Goal: Task Accomplishment & Management: Use online tool/utility

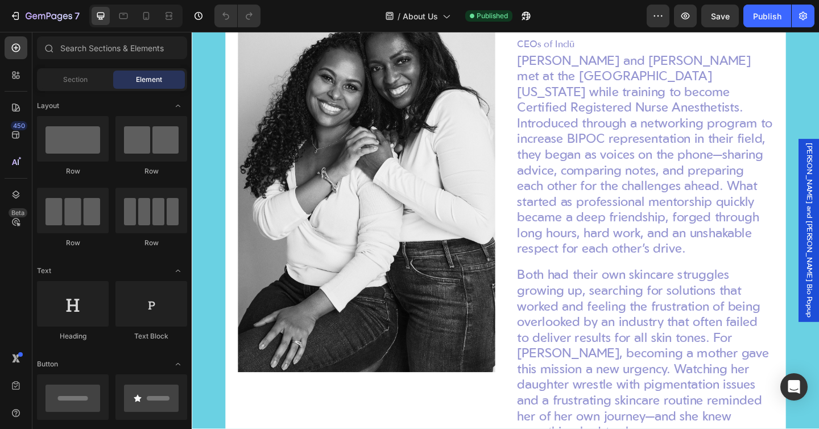
scroll to position [1152, 0]
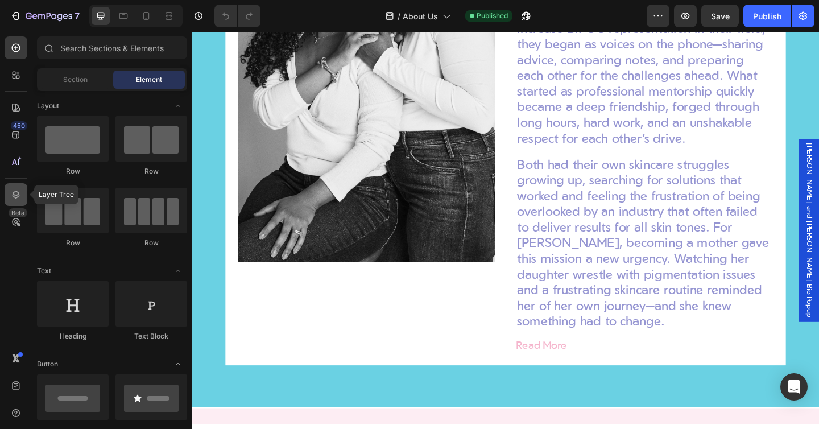
click at [14, 196] on icon at bounding box center [15, 194] width 11 height 11
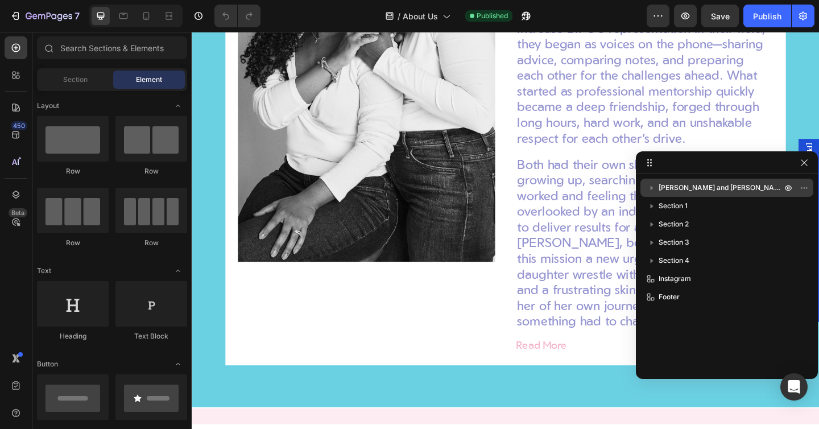
click at [675, 191] on span "[PERSON_NAME] and [PERSON_NAME] Bio Popup" at bounding box center [721, 187] width 125 height 11
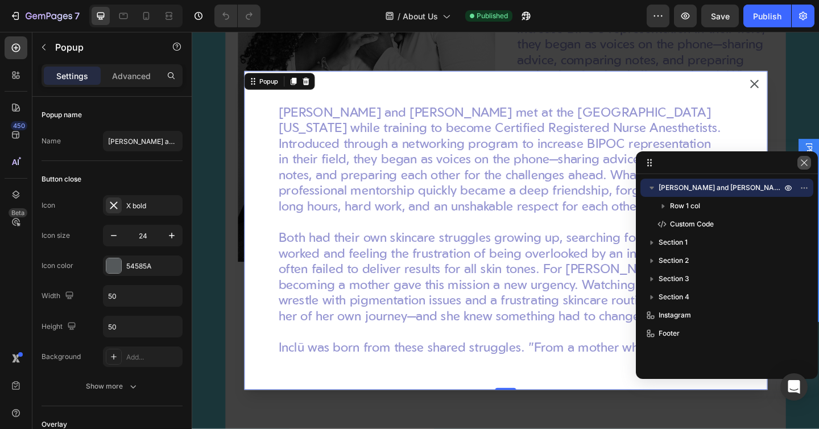
click at [803, 163] on icon "button" at bounding box center [804, 162] width 6 height 6
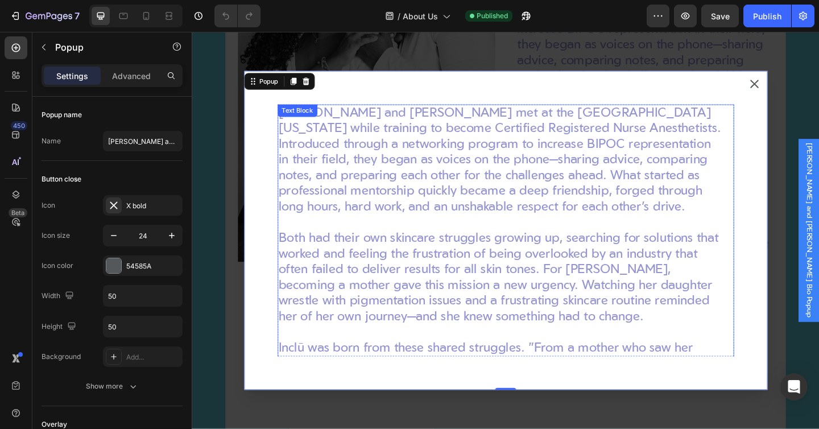
scroll to position [206, 0]
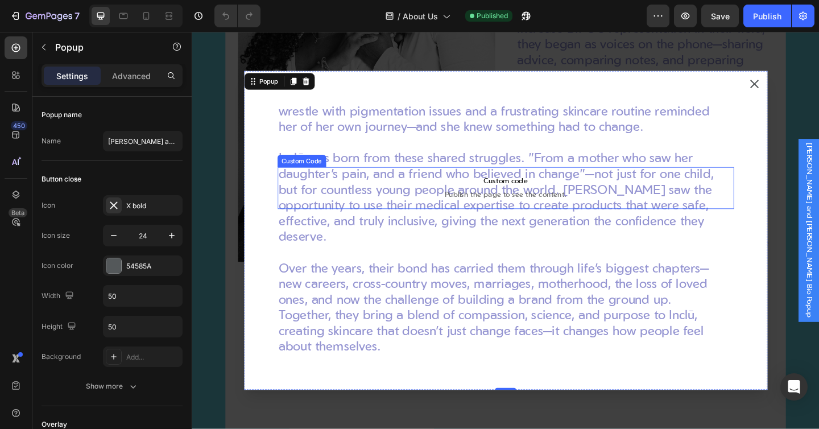
click at [517, 203] on p "Custom code Publish the page to see the content." at bounding box center [533, 202] width 497 height 46
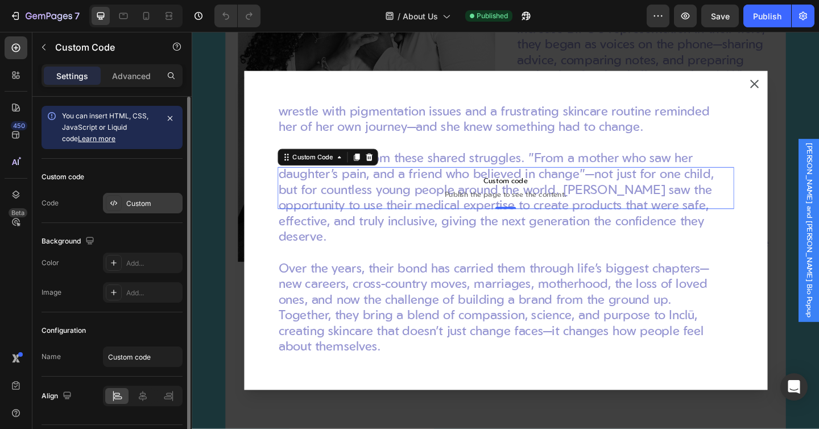
click at [142, 212] on div "Custom" at bounding box center [143, 203] width 80 height 20
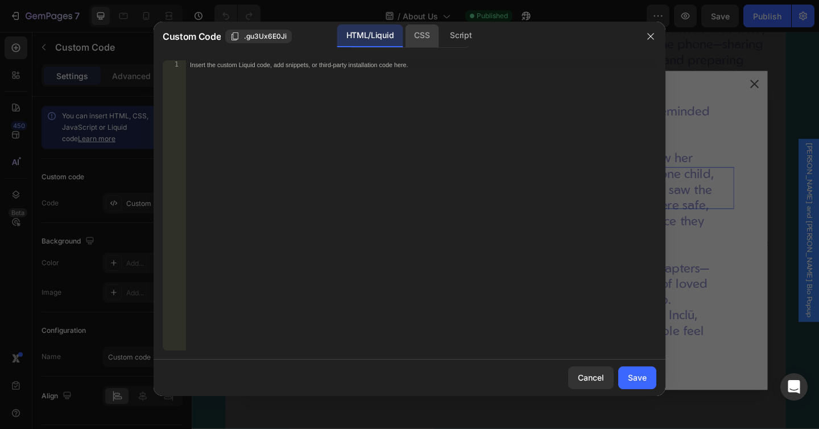
click at [441, 35] on div "CSS" at bounding box center [461, 35] width 40 height 23
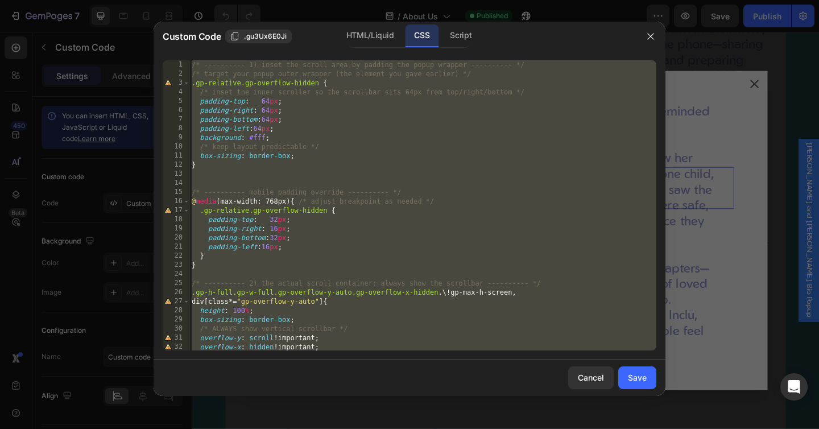
click at [269, 144] on div "/* ---------- 1) inset the scroll area by padding the popup wrapper ---------- …" at bounding box center [422, 214] width 467 height 308
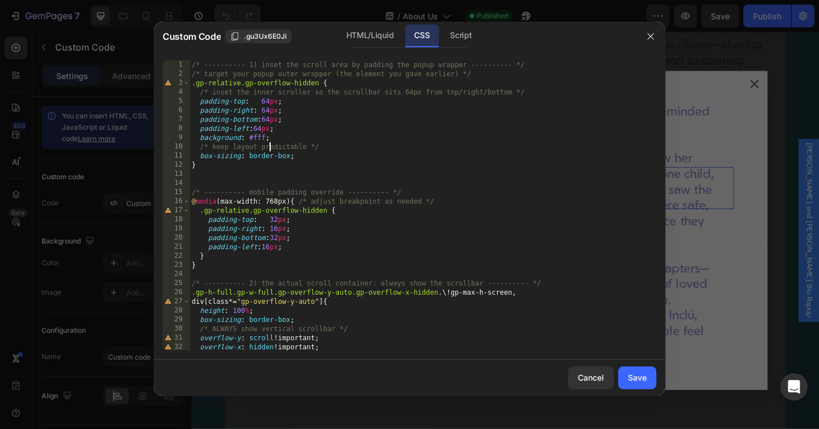
click at [268, 150] on div "/* ---------- 1) inset the scroll area by padding the popup wrapper ---------- …" at bounding box center [422, 214] width 467 height 308
type textarea "}"
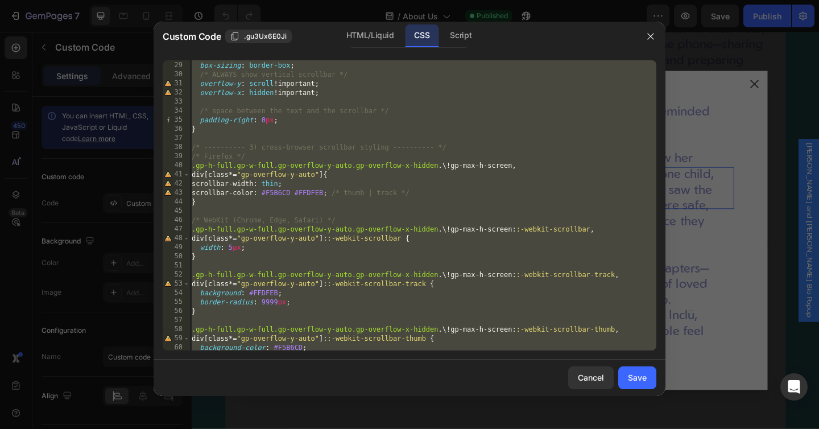
scroll to position [283, 0]
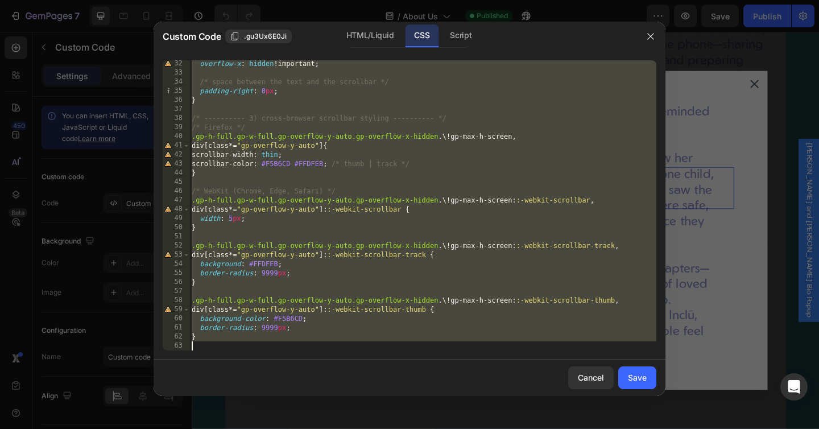
click at [226, 343] on div "overflow-x : hidden !important ; /* space between the text and the scrollbar */…" at bounding box center [422, 213] width 467 height 308
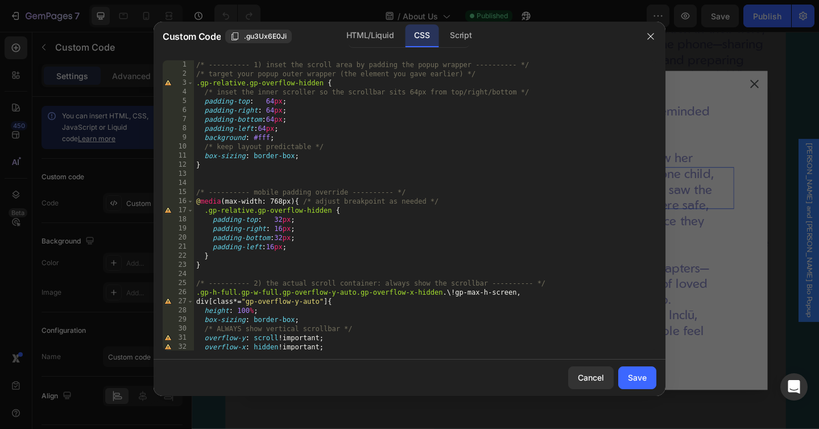
scroll to position [0, 0]
click at [224, 262] on div "/* ---------- 1) inset the scroll area by padding the popup wrapper ---------- …" at bounding box center [425, 214] width 463 height 308
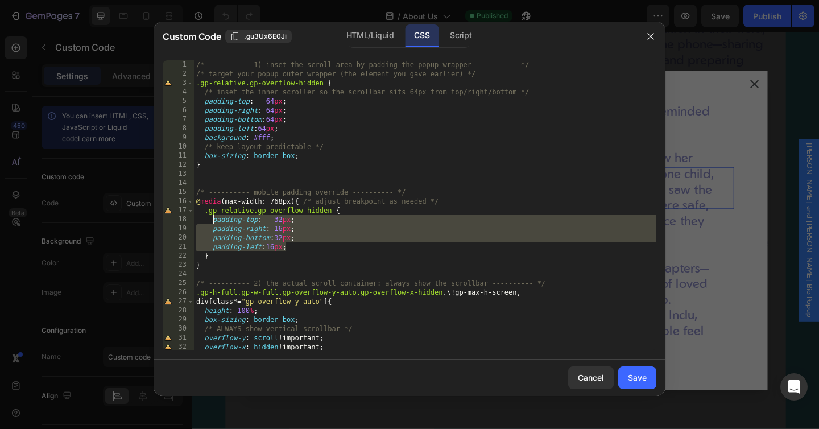
drag, startPoint x: 295, startPoint y: 245, endPoint x: 213, endPoint y: 221, distance: 85.9
click at [213, 221] on div "/* ---------- 1) inset the scroll area by padding the popup wrapper ---------- …" at bounding box center [425, 214] width 463 height 308
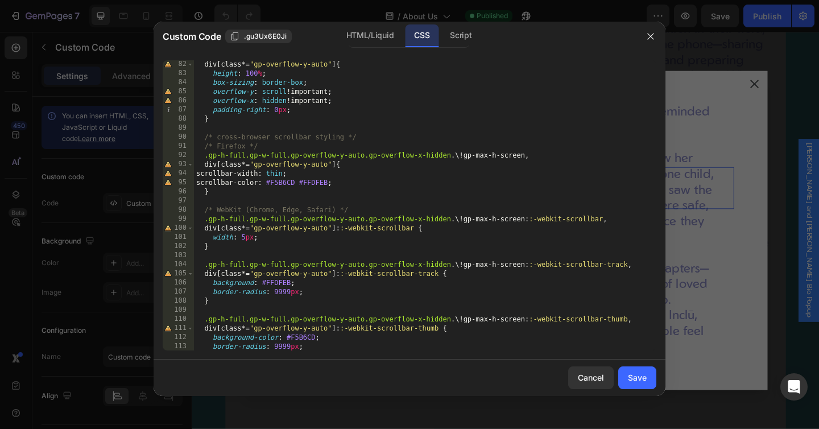
scroll to position [681, 0]
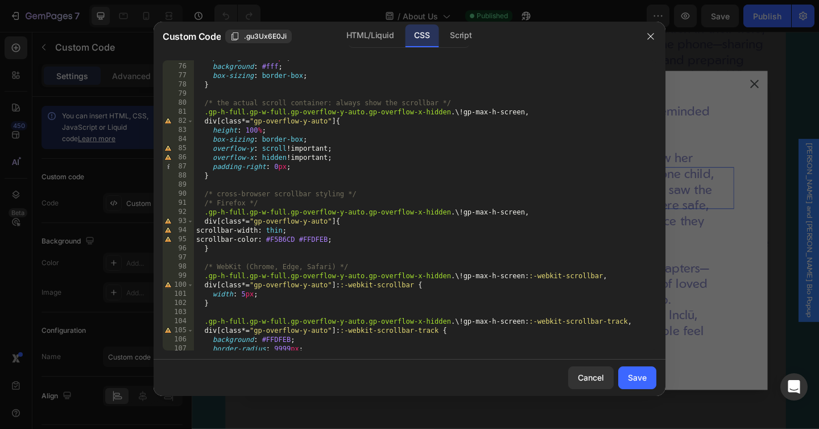
click at [298, 167] on div "padding-left : 64 px ; background : #fff ; box-sizing : border-box ; } /* the a…" at bounding box center [425, 207] width 463 height 308
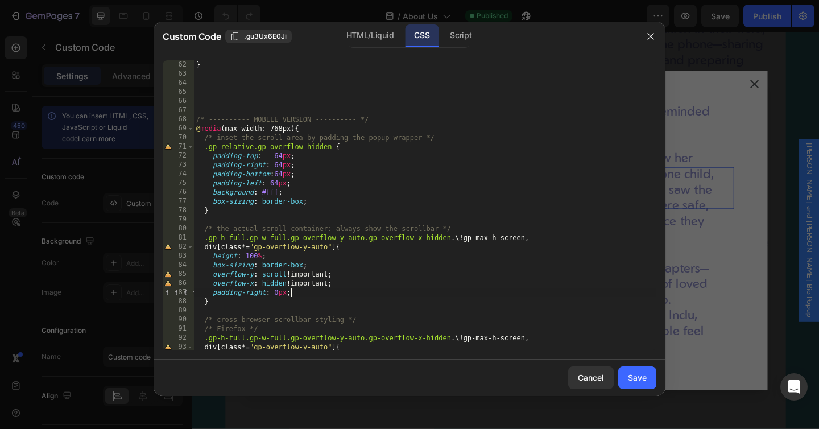
scroll to position [549, 0]
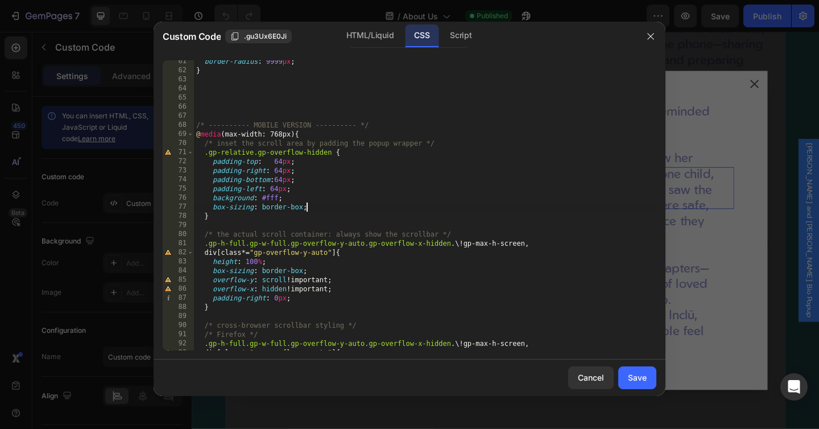
click at [308, 207] on div "border-radius : 9999 px ; } /* ---------- MOBILE VERSION ---------- */ @ media …" at bounding box center [425, 211] width 463 height 308
type textarea "box-sizing: border-box;"
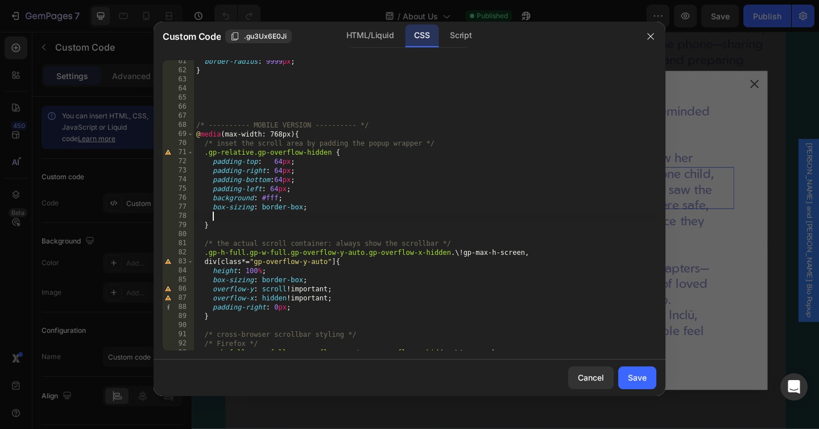
paste textarea "padding-left:16px;"
type textarea "padding-left:16px;"
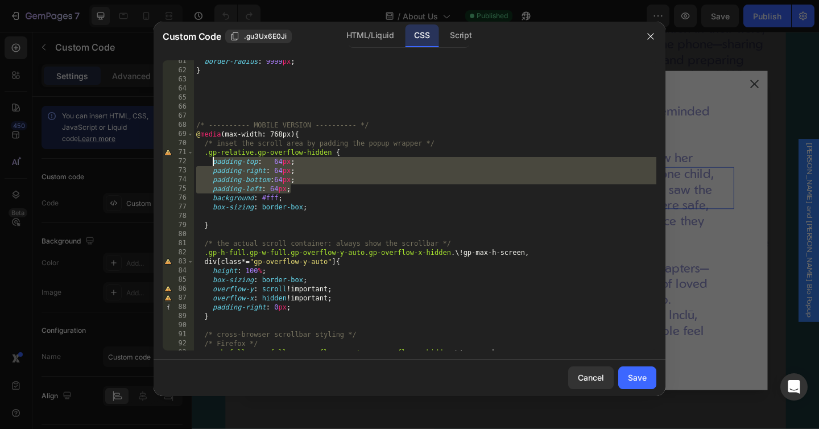
drag, startPoint x: 294, startPoint y: 188, endPoint x: 211, endPoint y: 166, distance: 86.0
click at [211, 166] on div "border-radius : 9999 px ; } /* ---------- MOBILE VERSION ---------- */ @ media …" at bounding box center [425, 211] width 463 height 308
paste textarea "left:16"
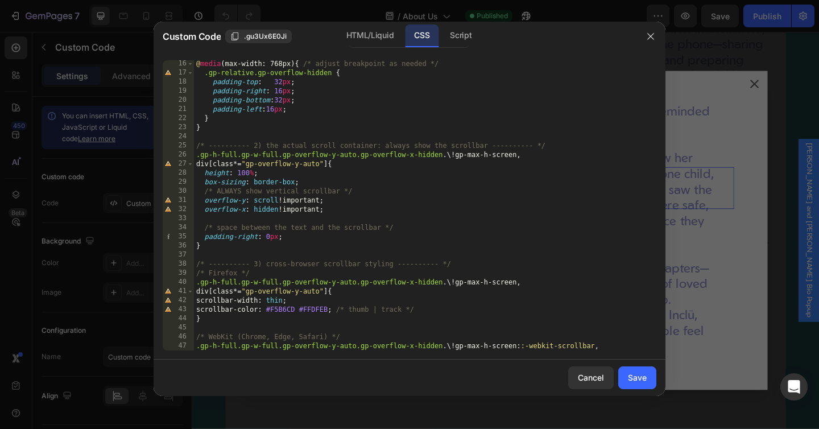
scroll to position [0, 0]
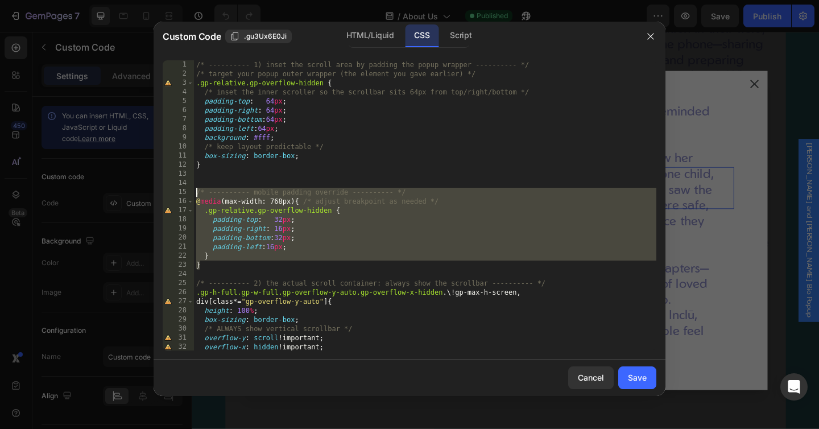
drag, startPoint x: 208, startPoint y: 265, endPoint x: 194, endPoint y: 189, distance: 76.9
click at [194, 189] on div "/* ---------- 1) inset the scroll area by padding the popup wrapper ---------- …" at bounding box center [425, 214] width 463 height 308
type textarea "/* ---------- mobile padding override ---------- */ @media (max-width: 768px) {…"
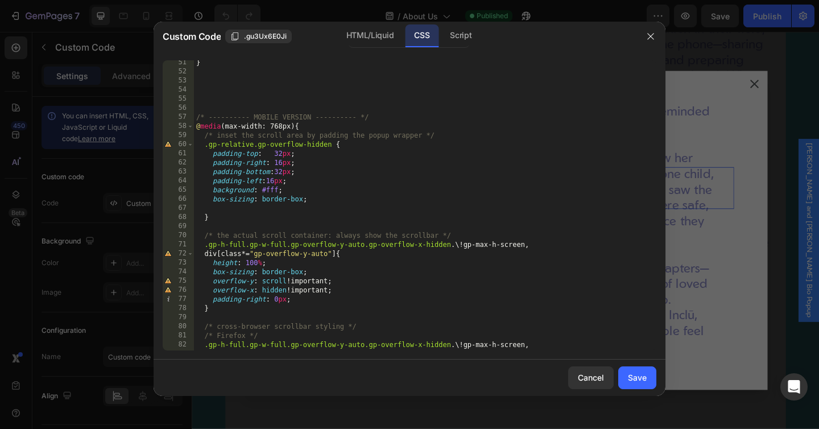
scroll to position [467, 0]
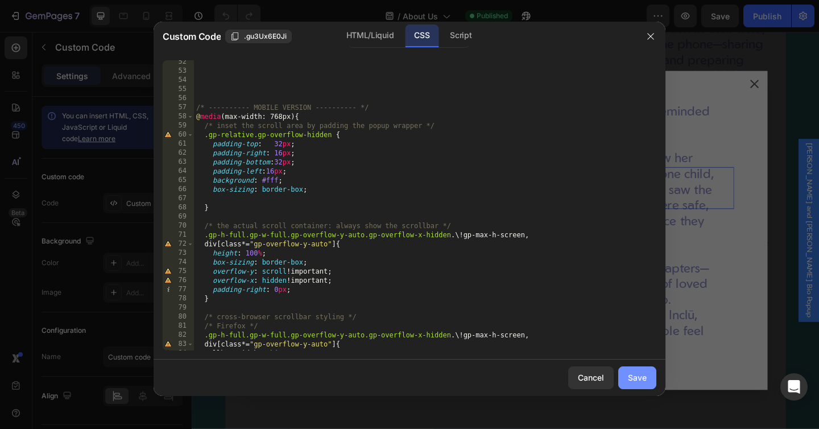
type textarea "}"
click at [642, 376] on div "Save" at bounding box center [637, 378] width 19 height 12
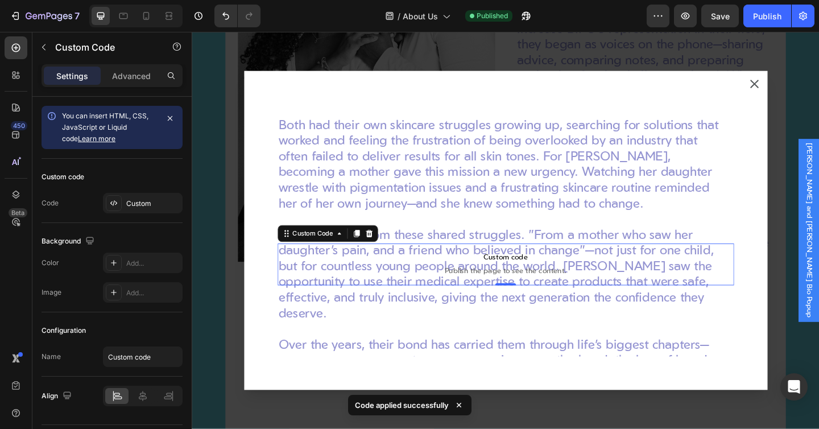
scroll to position [0, 0]
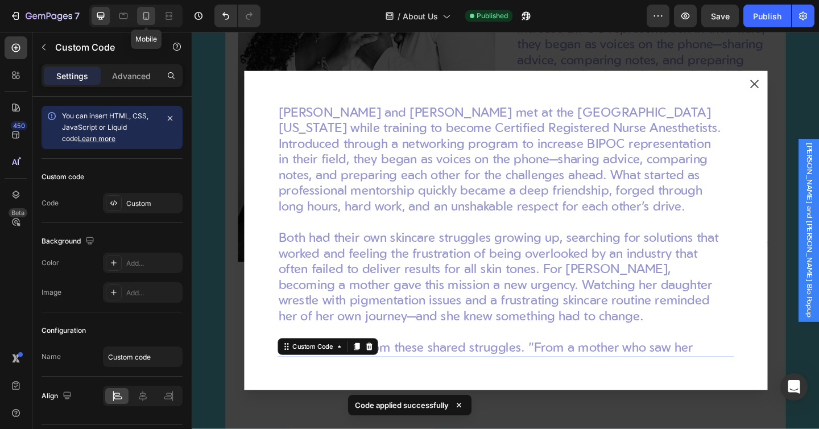
click at [148, 15] on icon at bounding box center [146, 15] width 11 height 11
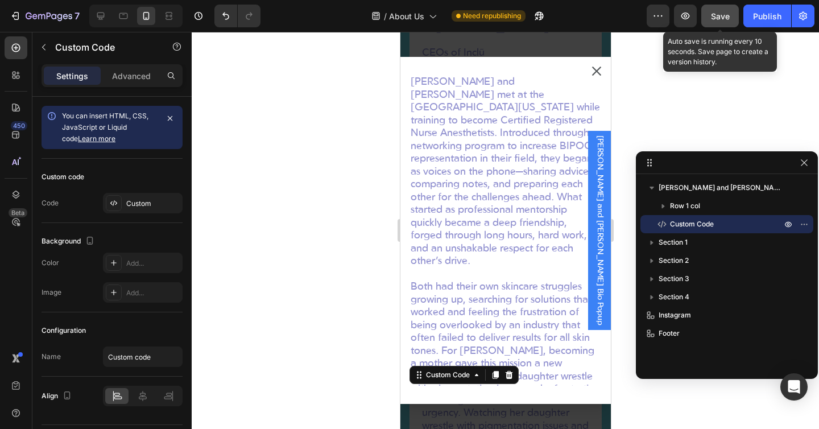
click at [722, 21] on div "Save" at bounding box center [720, 16] width 19 height 12
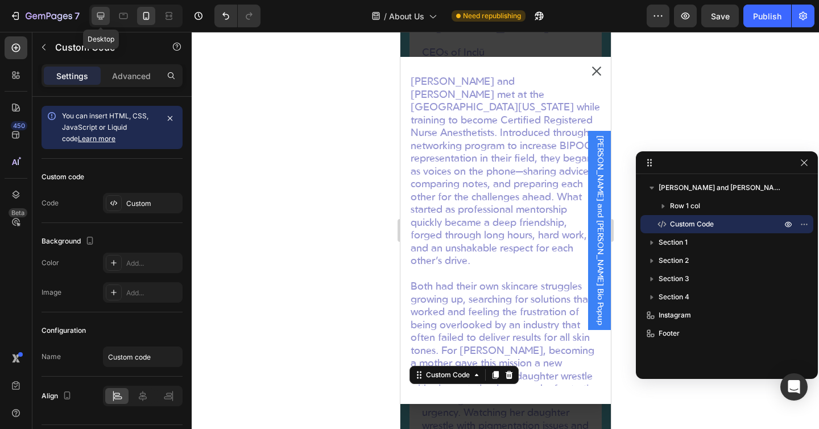
click at [100, 13] on icon at bounding box center [100, 16] width 7 height 7
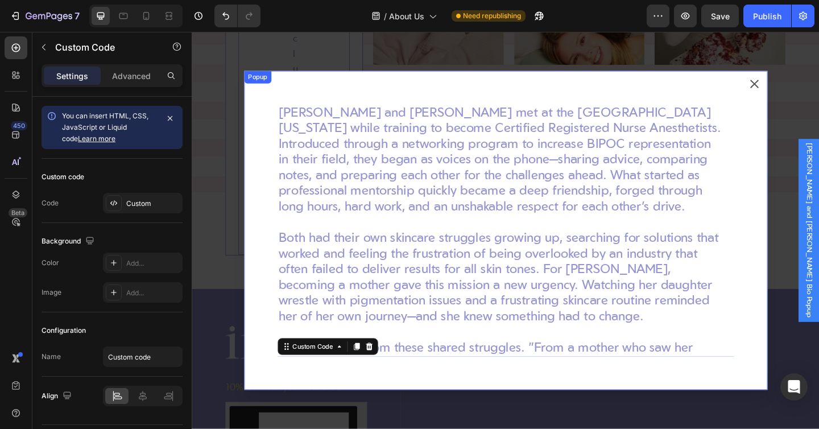
click at [806, 85] on icon "Dialog content" at bounding box center [804, 89] width 14 height 14
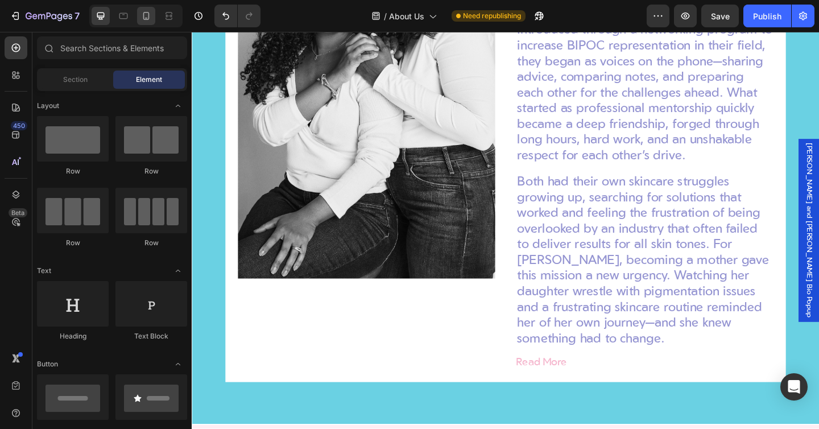
click at [154, 15] on div at bounding box center [146, 16] width 18 height 18
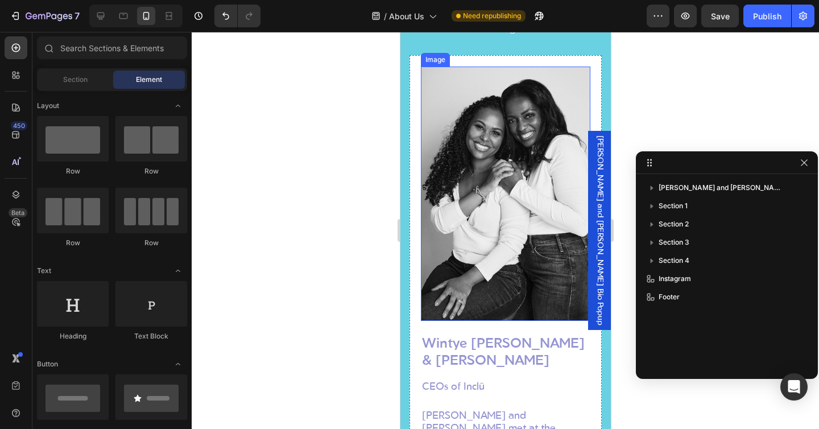
scroll to position [1093, 0]
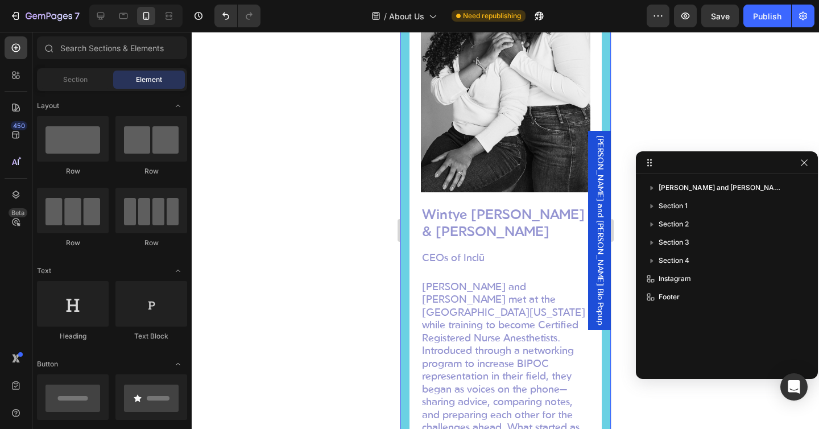
click at [403, 220] on div "Skincare into Self-Care Heading While many skincare brands do not fully invest …" at bounding box center [505, 254] width 211 height 1016
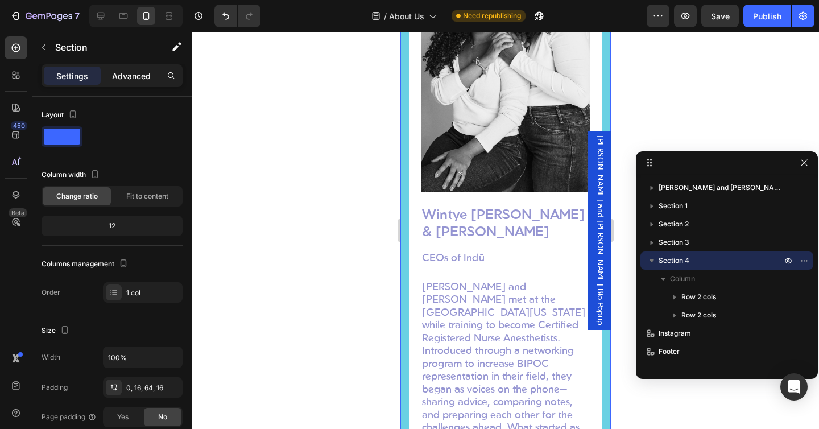
click at [125, 75] on p "Advanced" at bounding box center [131, 76] width 39 height 12
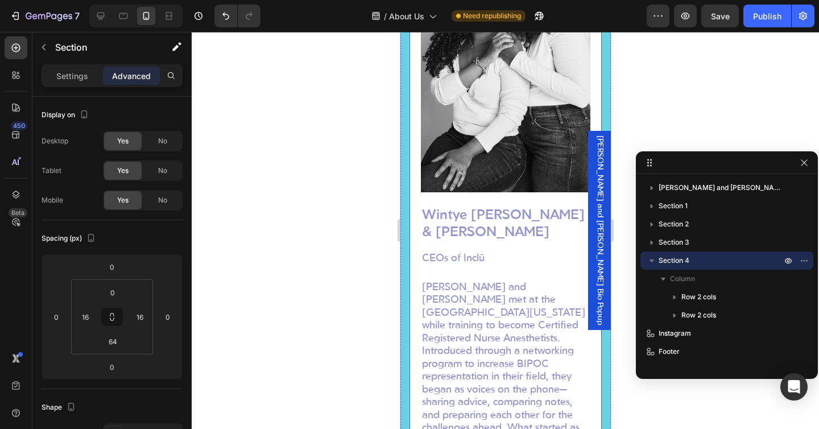
click at [413, 217] on div "[PERSON_NAME] & [PERSON_NAME] Heading CEOs of Inclū Text Block Row [PERSON_NAME…" at bounding box center [505, 326] width 192 height 798
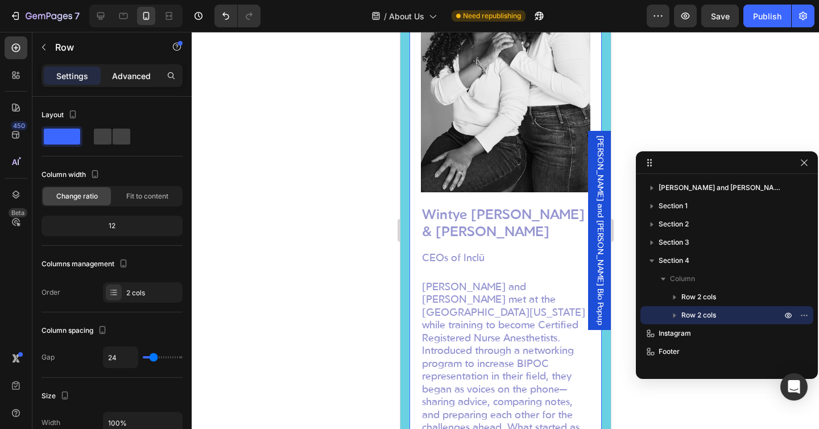
click at [134, 80] on p "Advanced" at bounding box center [131, 76] width 39 height 12
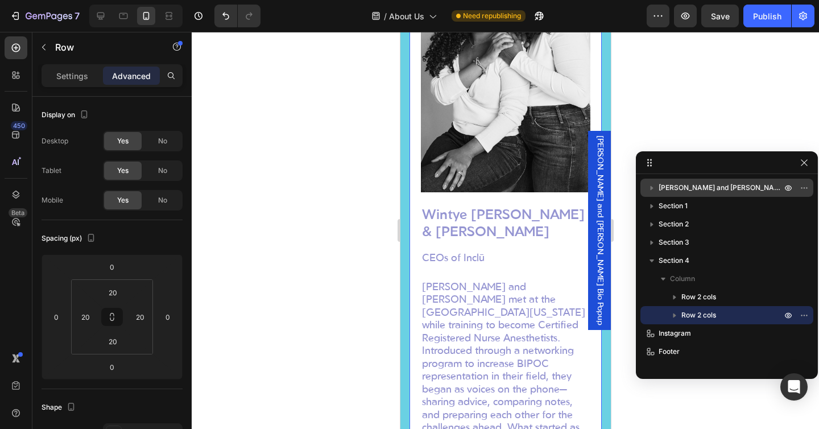
click at [701, 187] on span "[PERSON_NAME] and [PERSON_NAME] Bio Popup" at bounding box center [721, 187] width 125 height 11
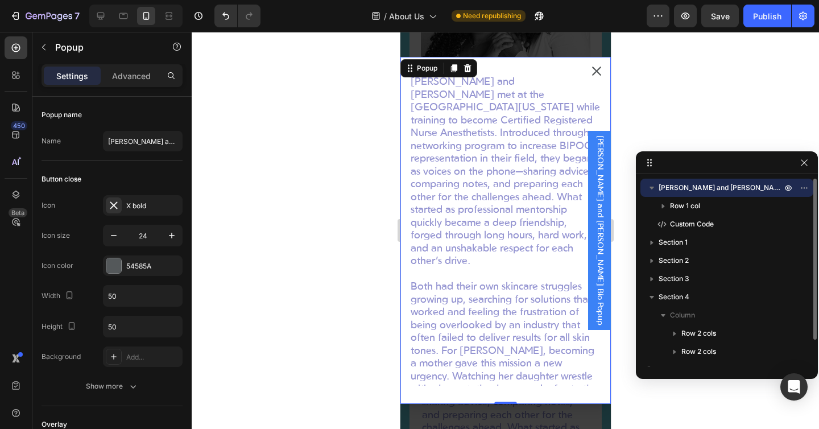
click at [681, 188] on span "[PERSON_NAME] and [PERSON_NAME] Bio Popup" at bounding box center [721, 187] width 125 height 11
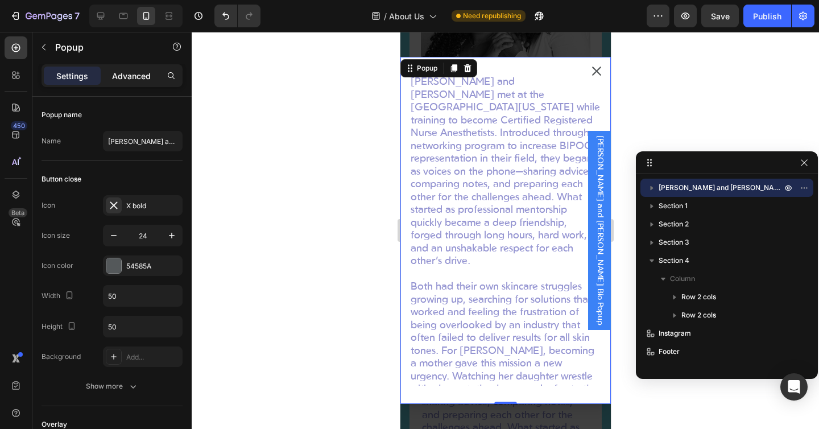
click at [134, 80] on p "Advanced" at bounding box center [131, 76] width 39 height 12
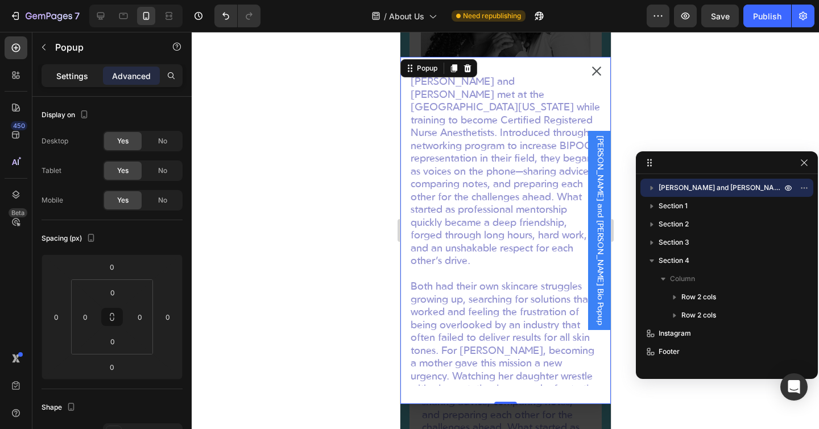
click at [78, 76] on p "Settings" at bounding box center [72, 76] width 32 height 12
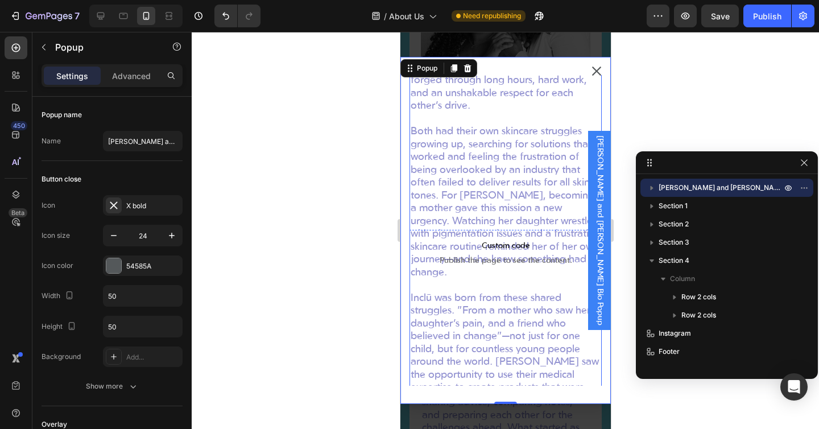
scroll to position [148, 0]
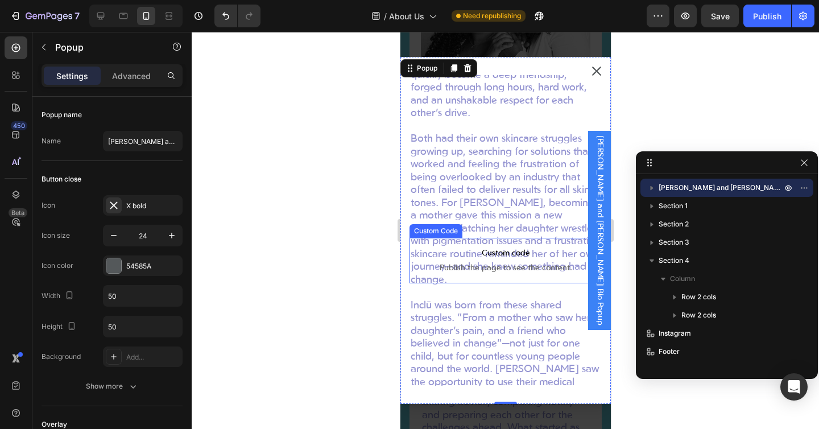
click at [497, 258] on span "Custom code" at bounding box center [505, 254] width 192 height 14
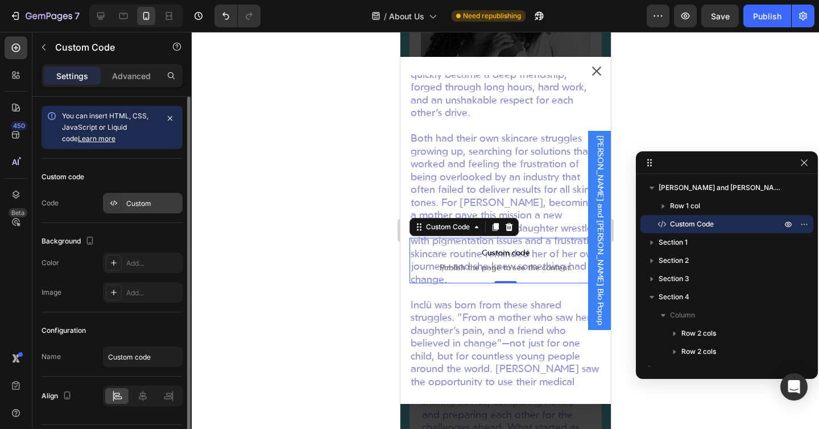
click at [133, 201] on div "Custom" at bounding box center [152, 204] width 53 height 10
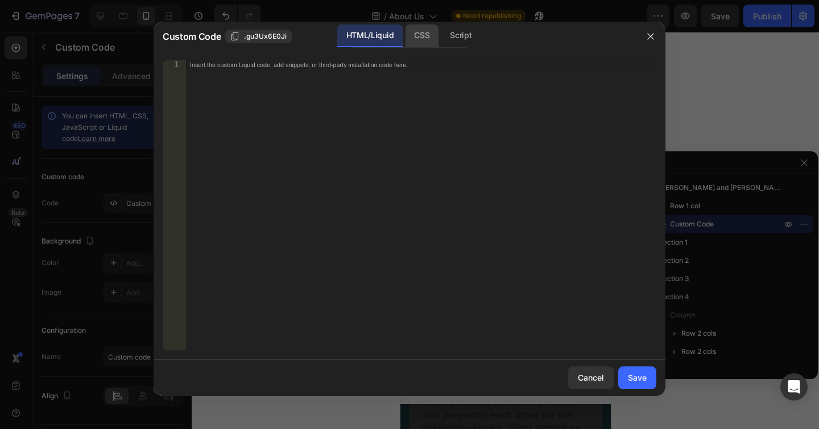
click at [441, 31] on div "CSS" at bounding box center [461, 35] width 40 height 23
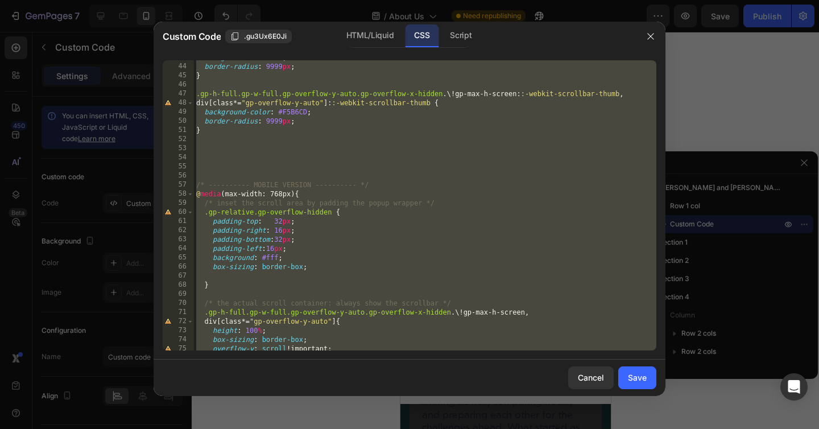
scroll to position [419, 0]
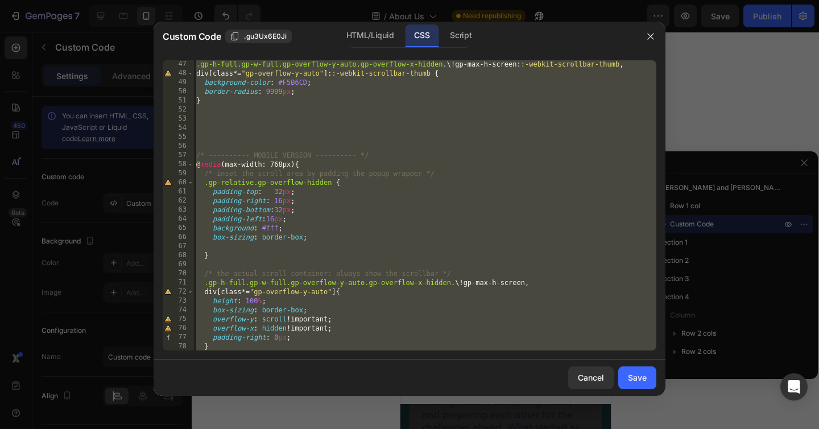
click at [284, 192] on div ".gp-h-full.gp-w-full.gp-overflow-y-auto.gp-overflow-x-hidden .\! gp-max-h-scree…" at bounding box center [425, 214] width 463 height 308
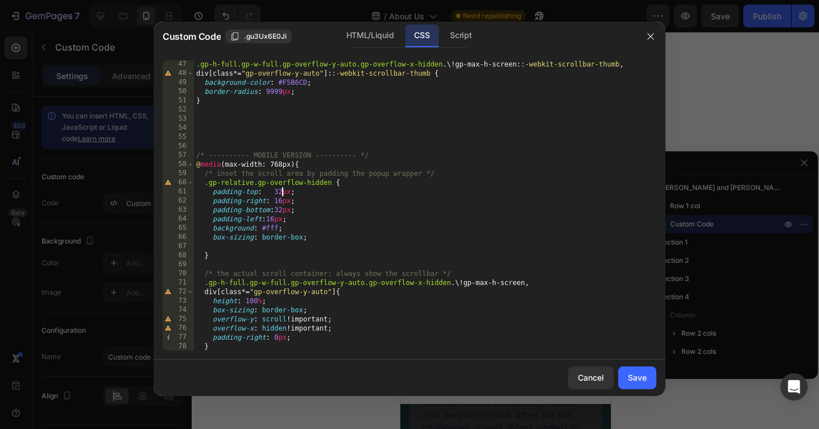
click at [281, 200] on div ".gp-h-full.gp-w-full.gp-overflow-y-auto.gp-overflow-x-hidden .\! gp-max-h-scree…" at bounding box center [425, 214] width 463 height 308
click at [274, 220] on div ".gp-h-full.gp-w-full.gp-overflow-y-auto.gp-overflow-x-hidden .\! gp-max-h-scree…" at bounding box center [425, 214] width 463 height 308
type textarea "padding-left:36px;"
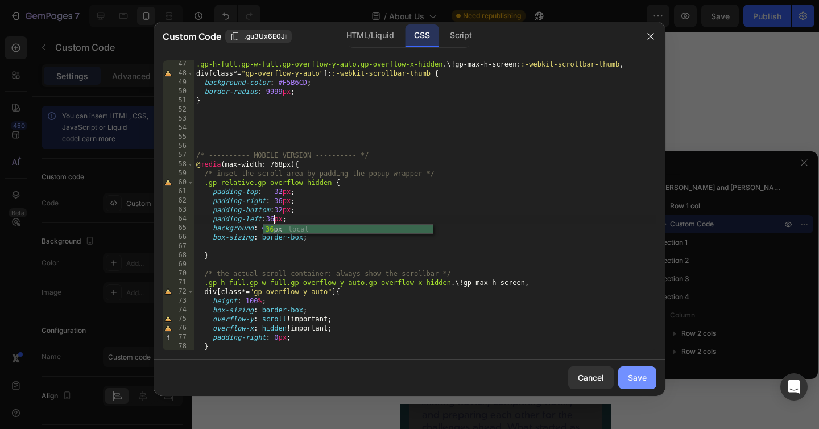
click at [631, 380] on div "Save" at bounding box center [637, 378] width 19 height 12
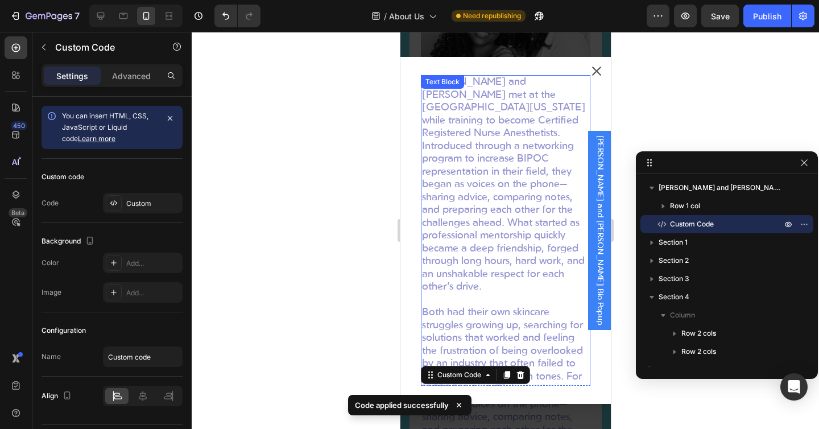
scroll to position [1077, 0]
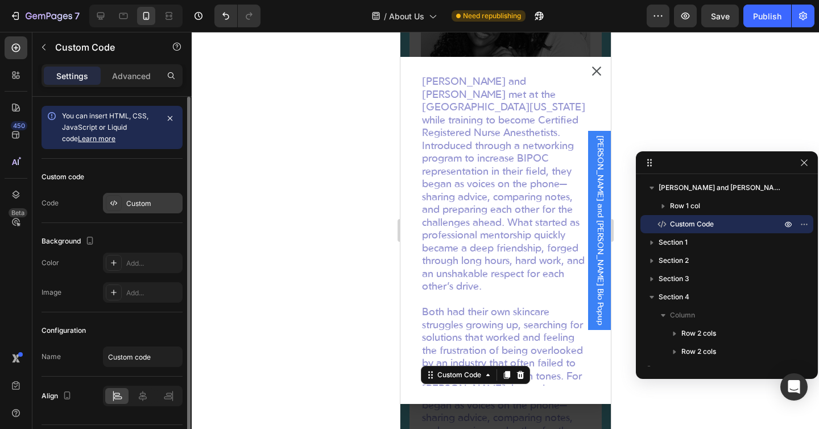
click at [138, 206] on div "Custom" at bounding box center [152, 204] width 53 height 10
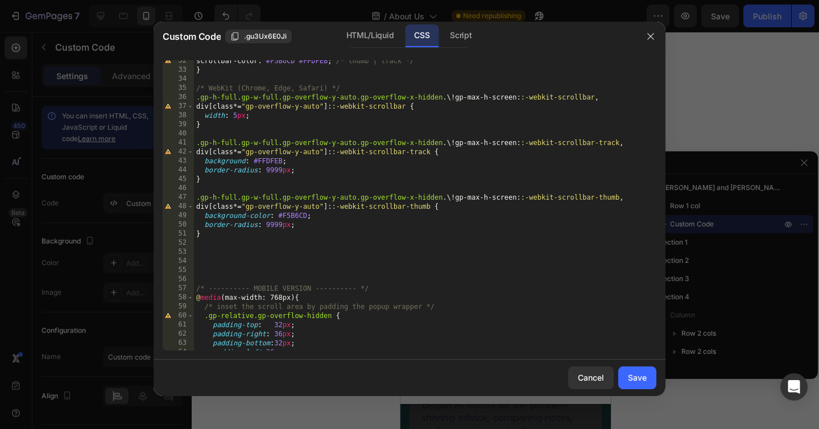
scroll to position [418, 0]
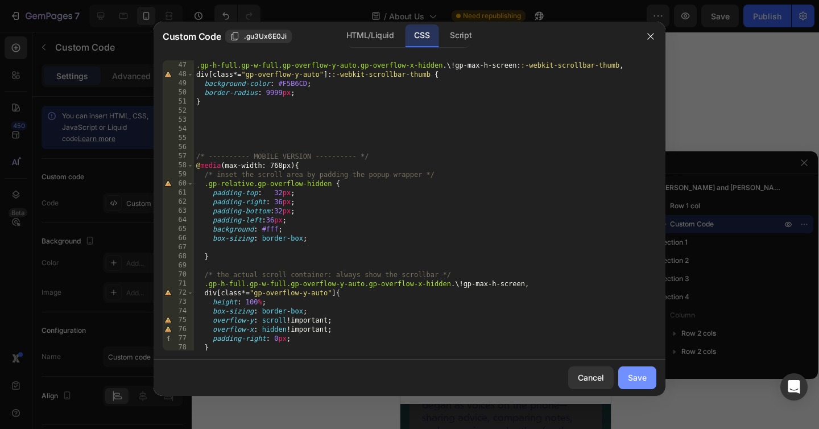
click at [632, 373] on div "Save" at bounding box center [637, 378] width 19 height 12
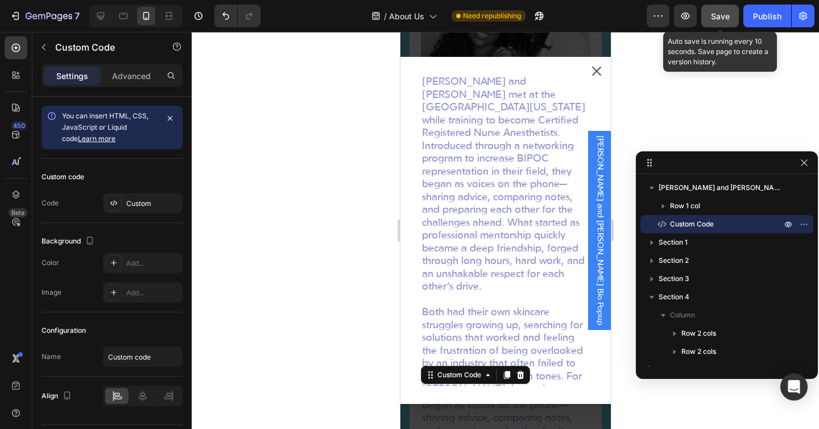
click at [719, 17] on span "Save" at bounding box center [720, 16] width 19 height 10
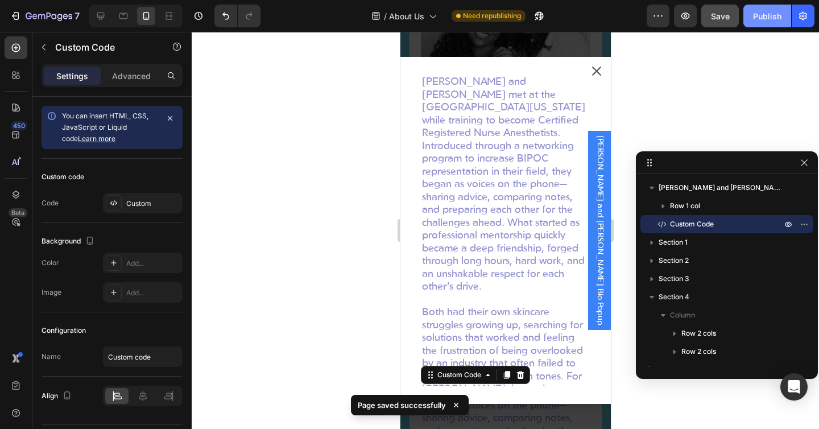
click at [764, 14] on div "Publish" at bounding box center [767, 16] width 28 height 12
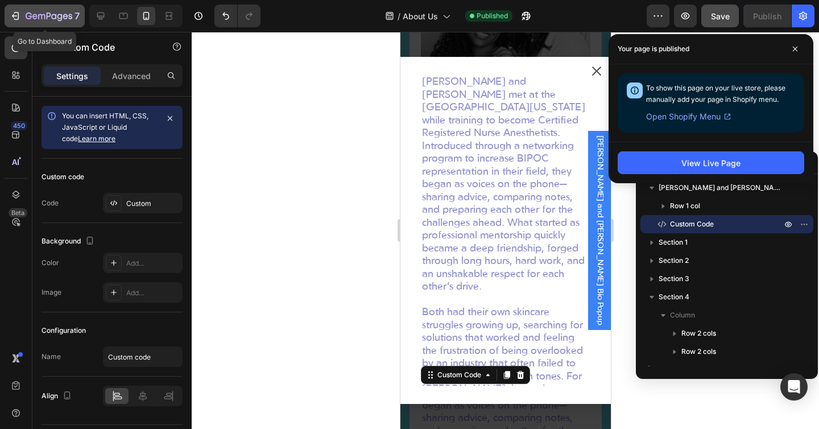
click at [12, 19] on icon "button" at bounding box center [15, 15] width 11 height 11
